Goal: Find specific page/section: Find specific page/section

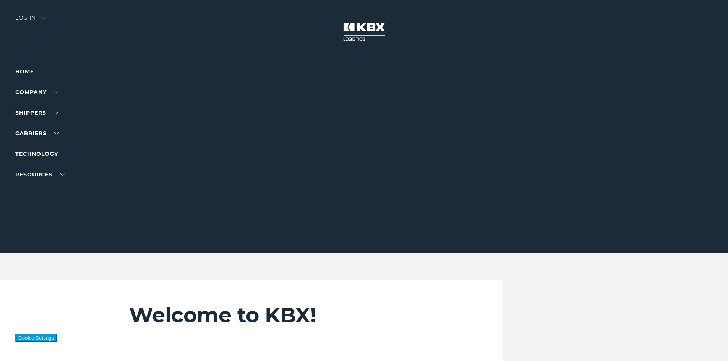
click at [44, 17] on img at bounding box center [43, 18] width 5 height 2
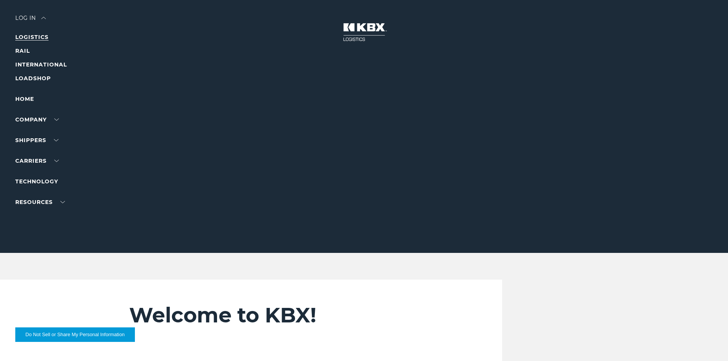
click at [36, 36] on link "LOGISTICS" at bounding box center [31, 37] width 33 height 7
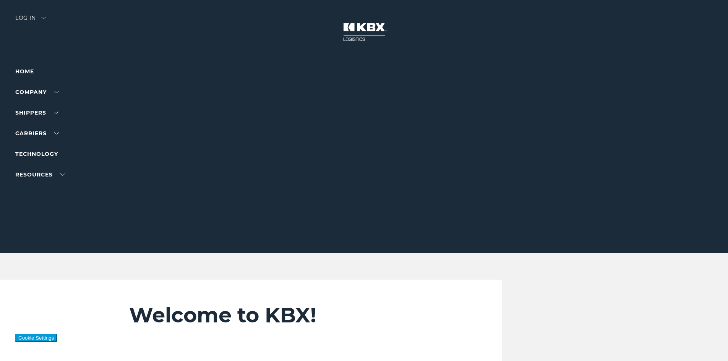
click at [44, 18] on img at bounding box center [43, 18] width 5 height 2
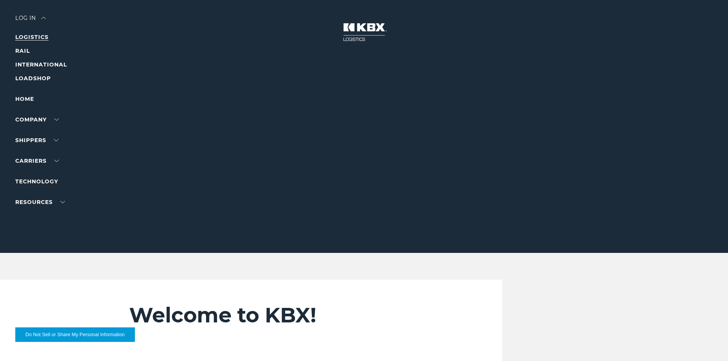
click at [43, 35] on link "LOGISTICS" at bounding box center [31, 37] width 33 height 7
